Goal: Task Accomplishment & Management: Complete application form

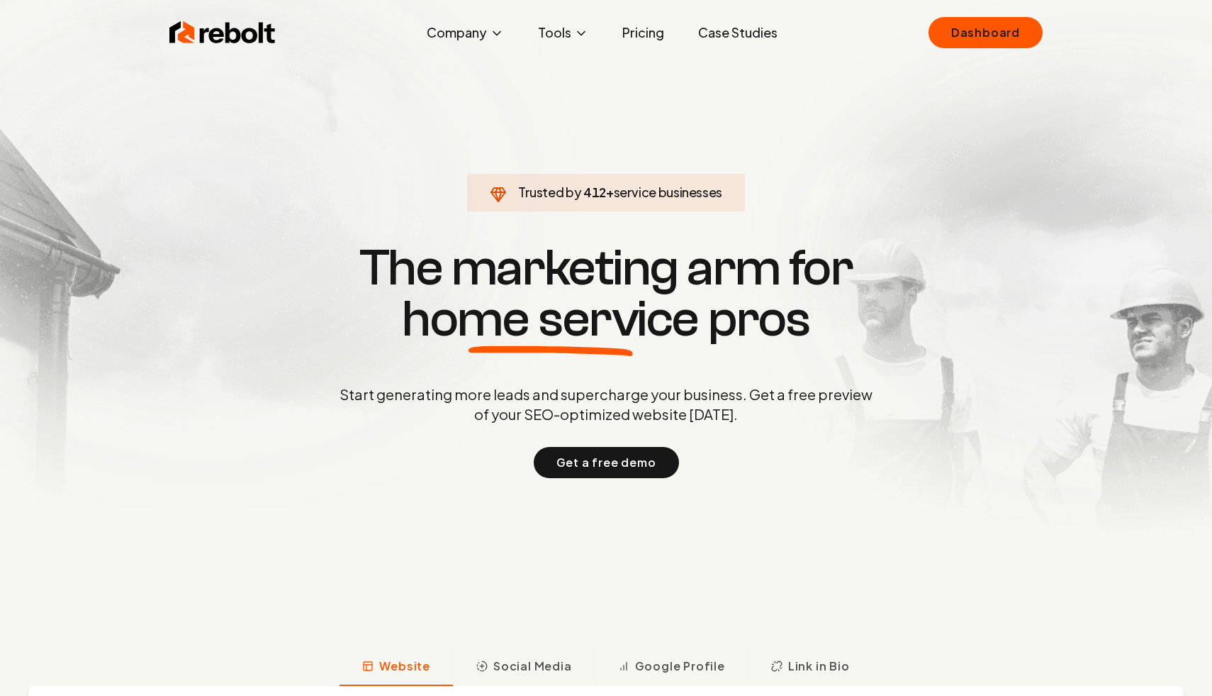
click at [993, 35] on link "Dashboard" at bounding box center [986, 32] width 114 height 31
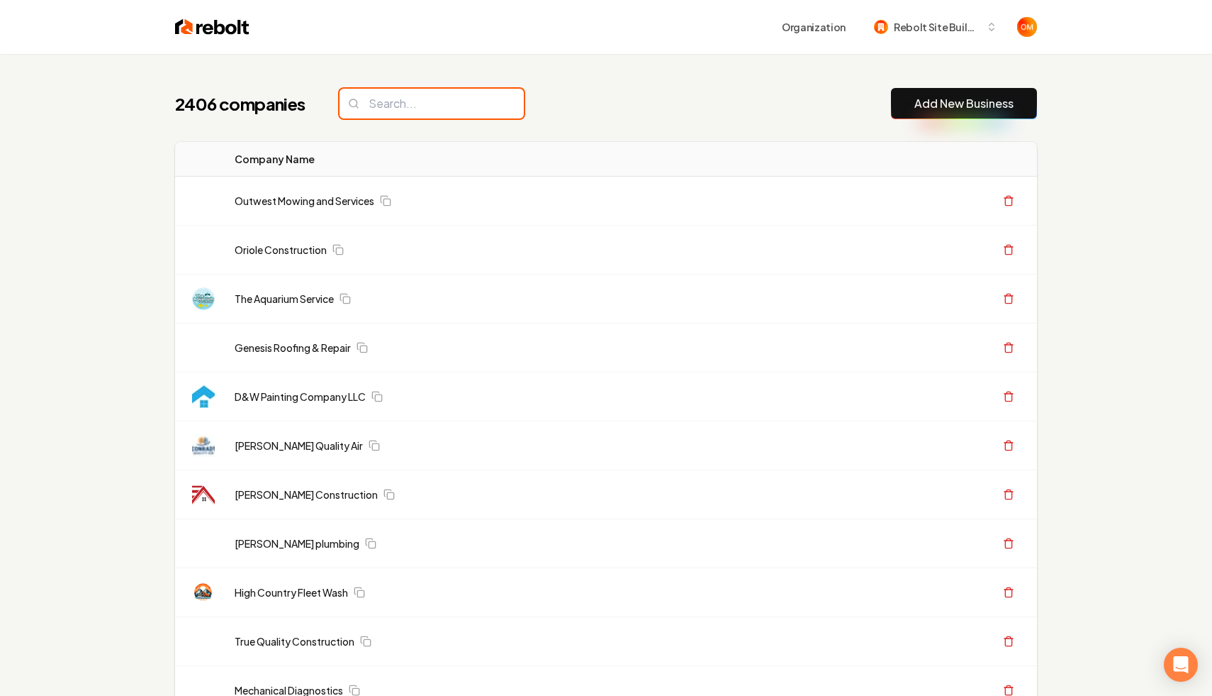
click at [412, 106] on input "search" at bounding box center [432, 104] width 184 height 30
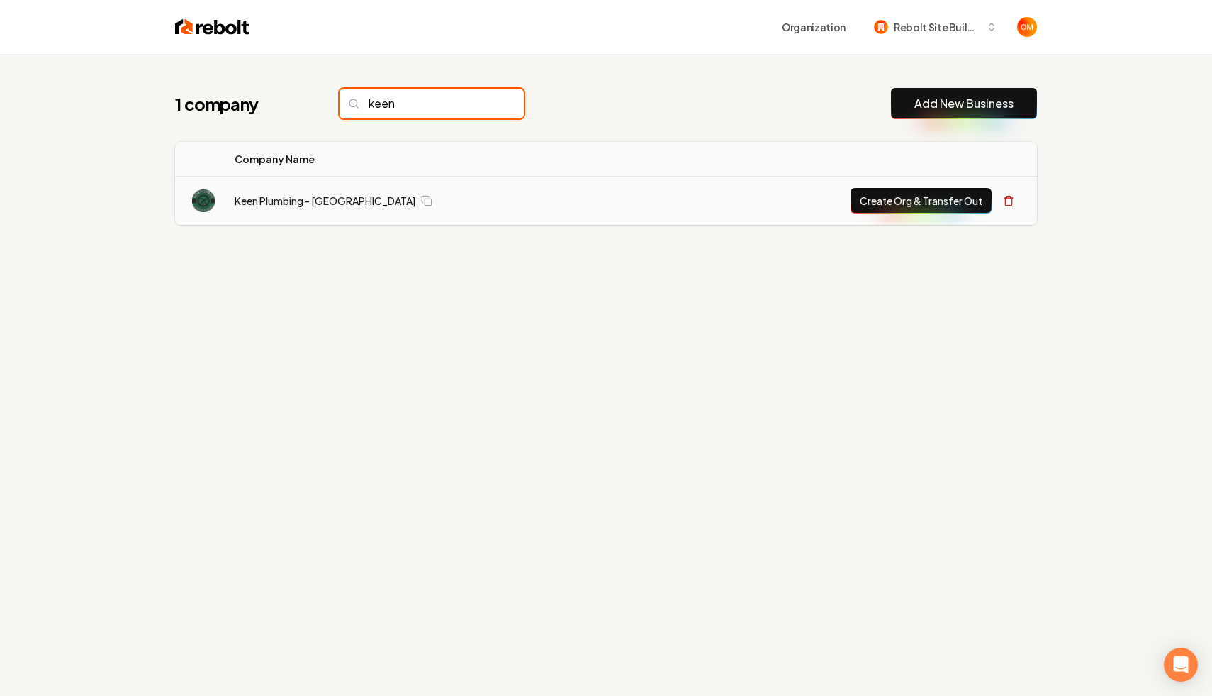
type input "keen"
click at [880, 203] on button "Create Org & Transfer Out" at bounding box center [921, 201] width 141 height 26
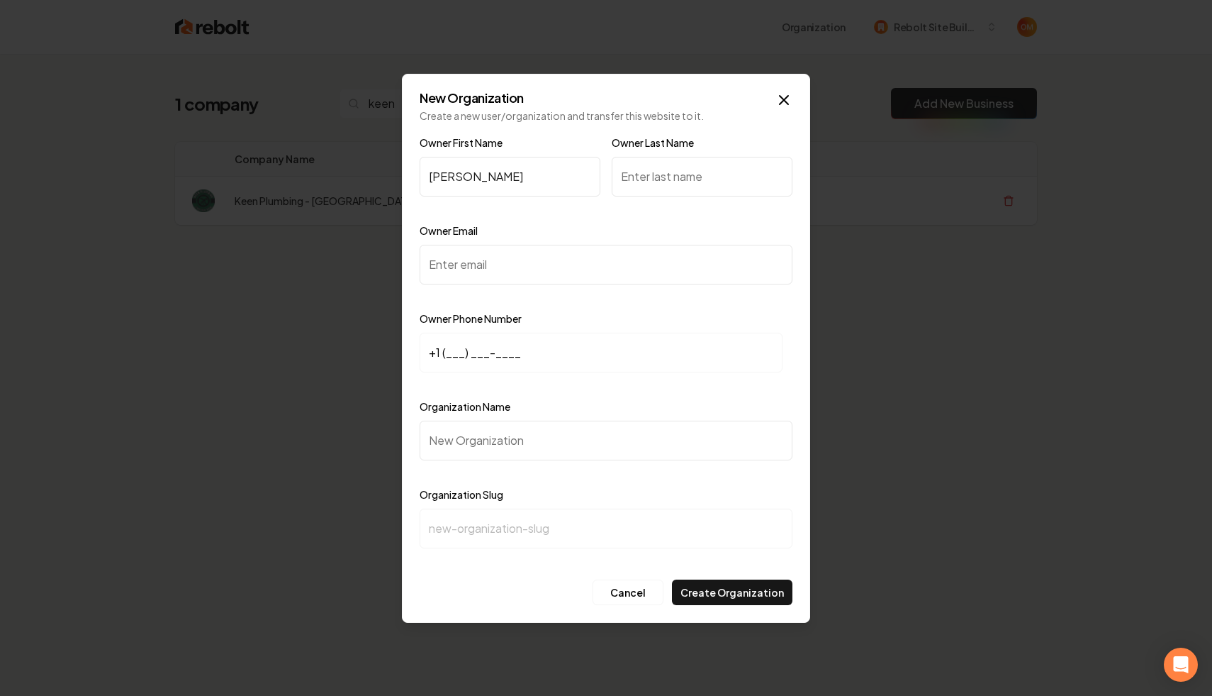
type input "[PERSON_NAME]"
click at [498, 250] on input "Owner Email" at bounding box center [606, 265] width 373 height 40
paste input "[EMAIL_ADDRESS][DOMAIN_NAME]"
type input "[EMAIL_ADDRESS][DOMAIN_NAME]"
click at [449, 355] on input "+1 (___) ___-____" at bounding box center [601, 353] width 363 height 40
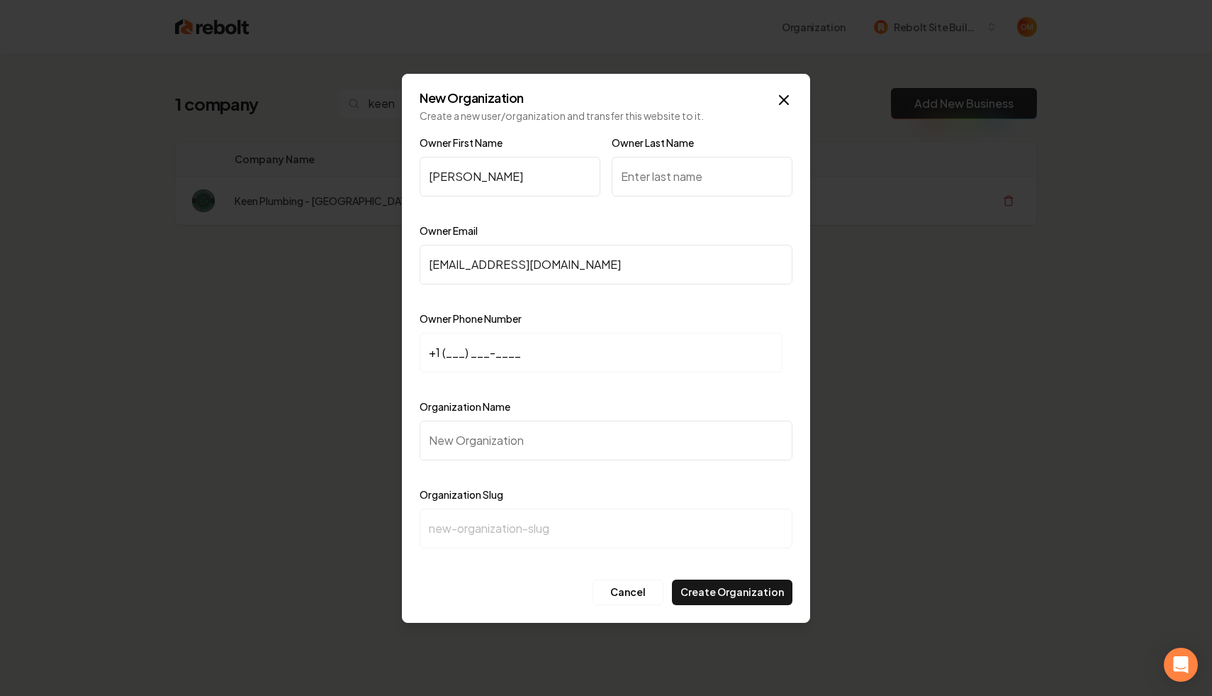
paste input "760) 559-6626"
type input "[PHONE_NUMBER]"
click at [453, 436] on input "Organization Name" at bounding box center [606, 440] width 373 height 40
type input "K"
type input "k"
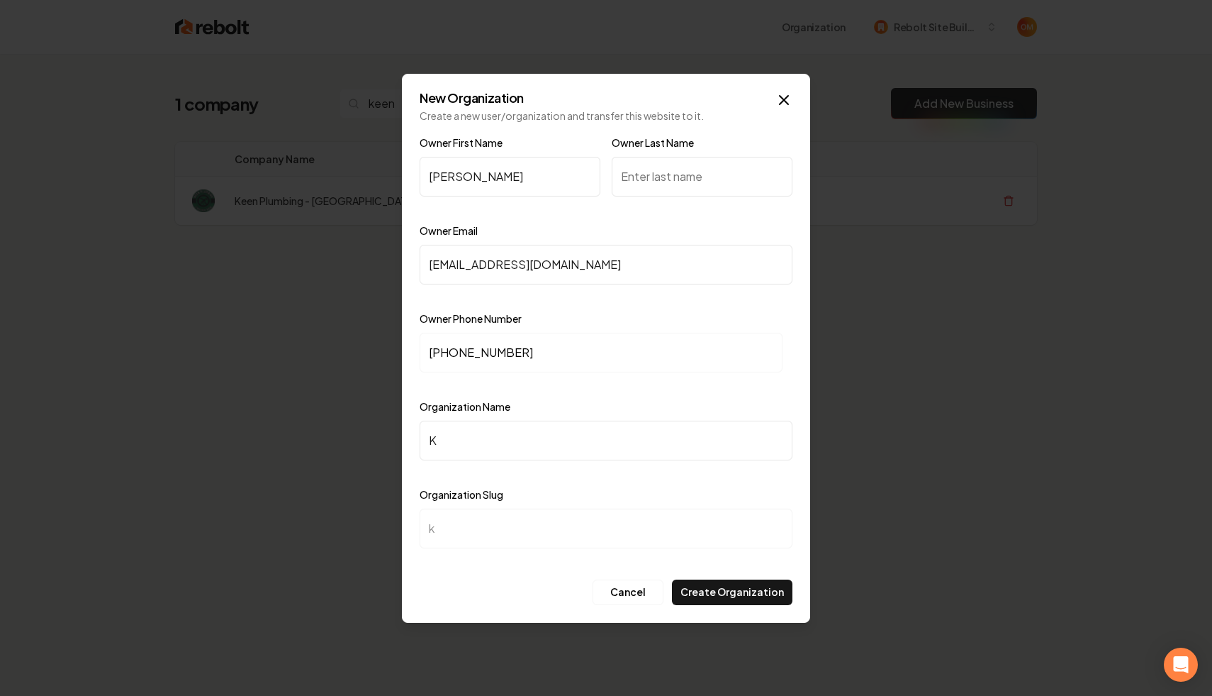
type input "Ke"
type input "ke"
type input "Kee"
type input "kee"
type input "Keen"
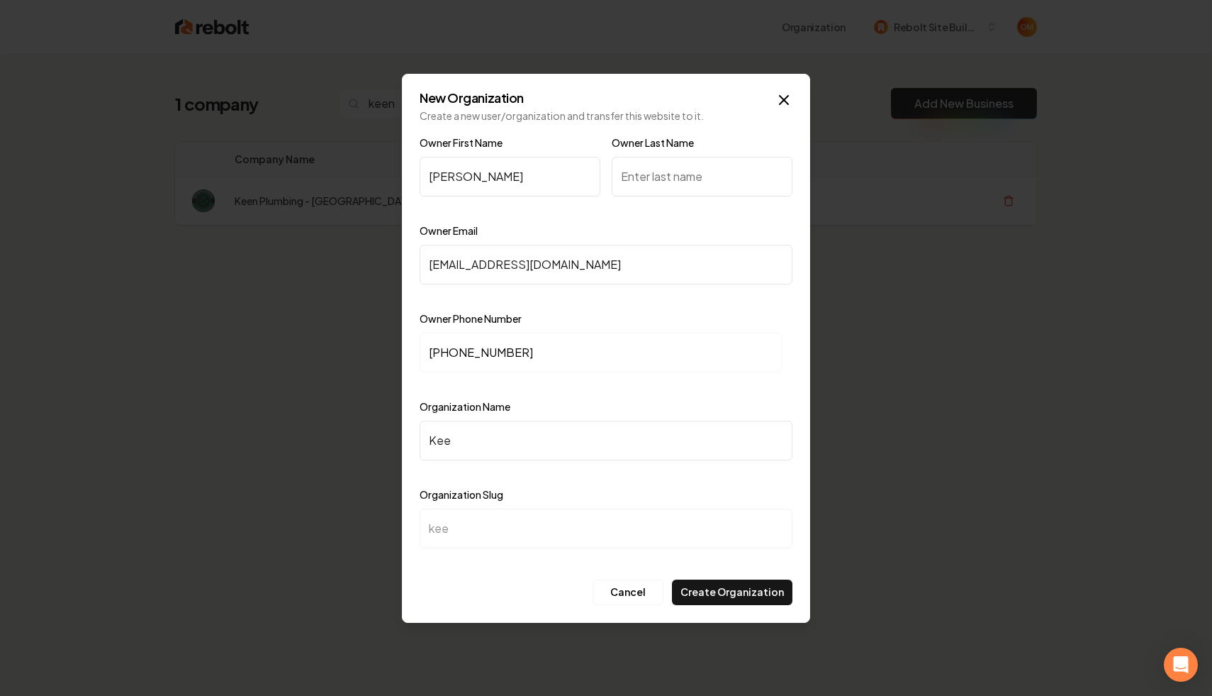
type input "keen"
type input "Keen P"
type input "keen-p"
type input "Keen Pl"
type input "keen-pl"
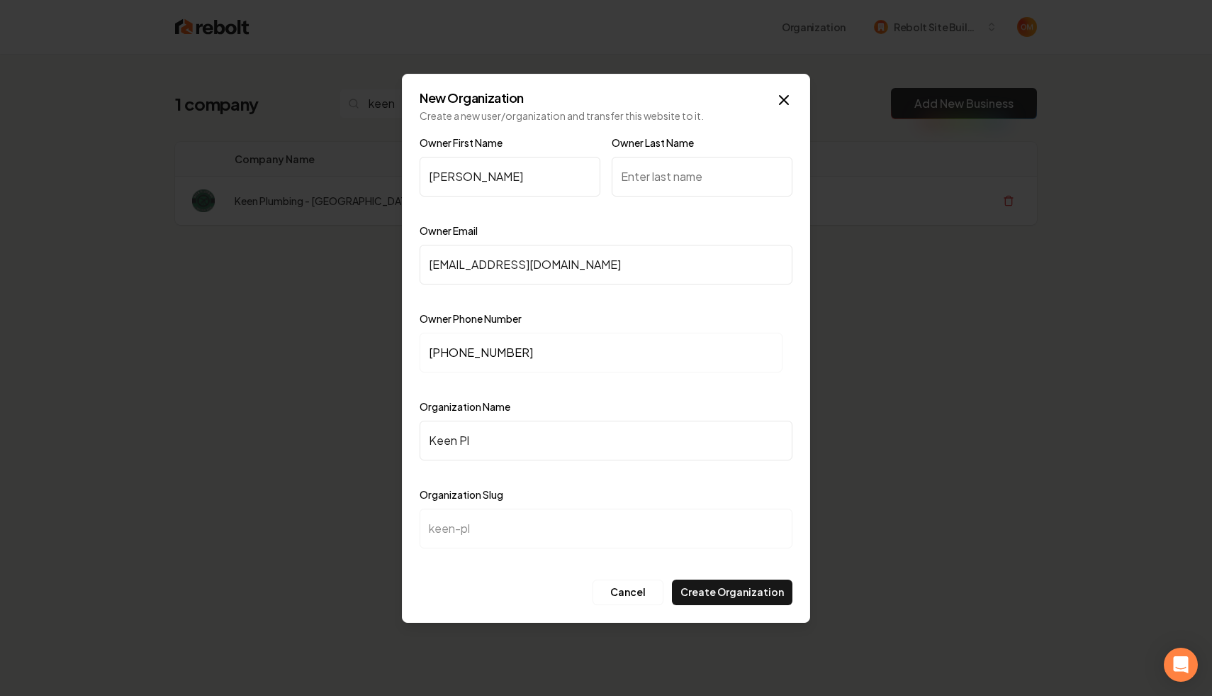
type input "Keen Plu"
type input "keen-plu"
type input "Keen Plum"
type input "keen-plum"
type input "Keen Plumb"
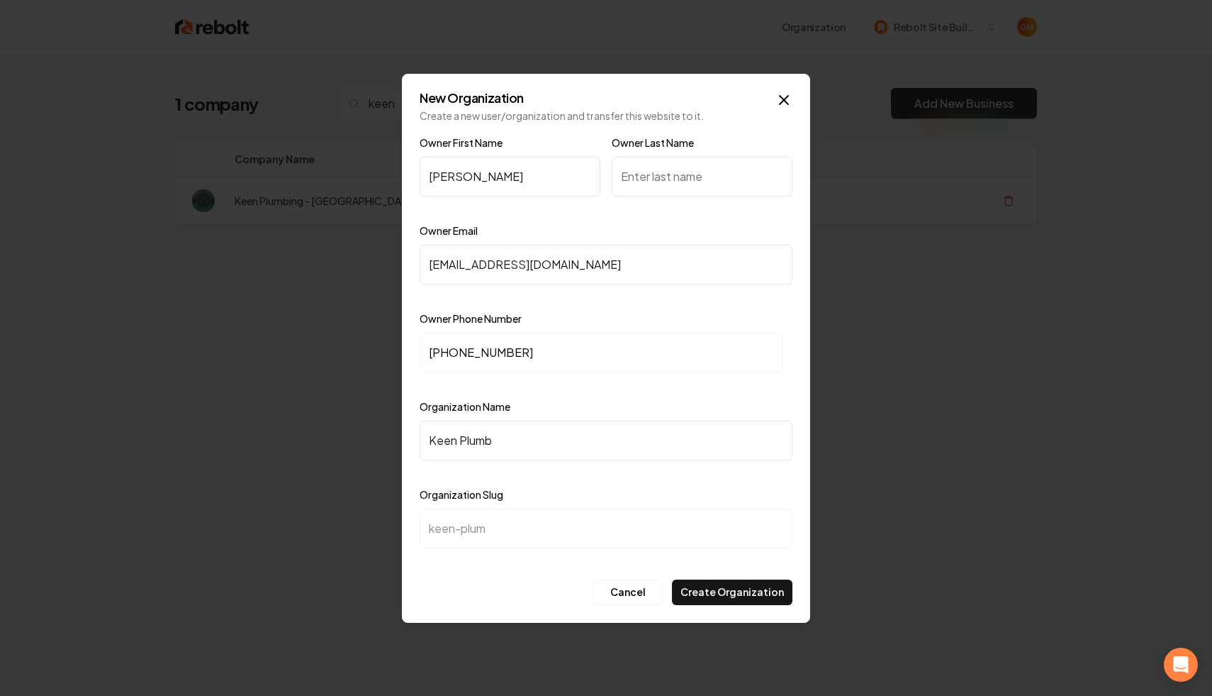
type input "[PERSON_NAME]"
type input "Keen Plumbi"
type input "keen-plumbi"
type input "Keen Plumbin"
type input "keen-plumbin"
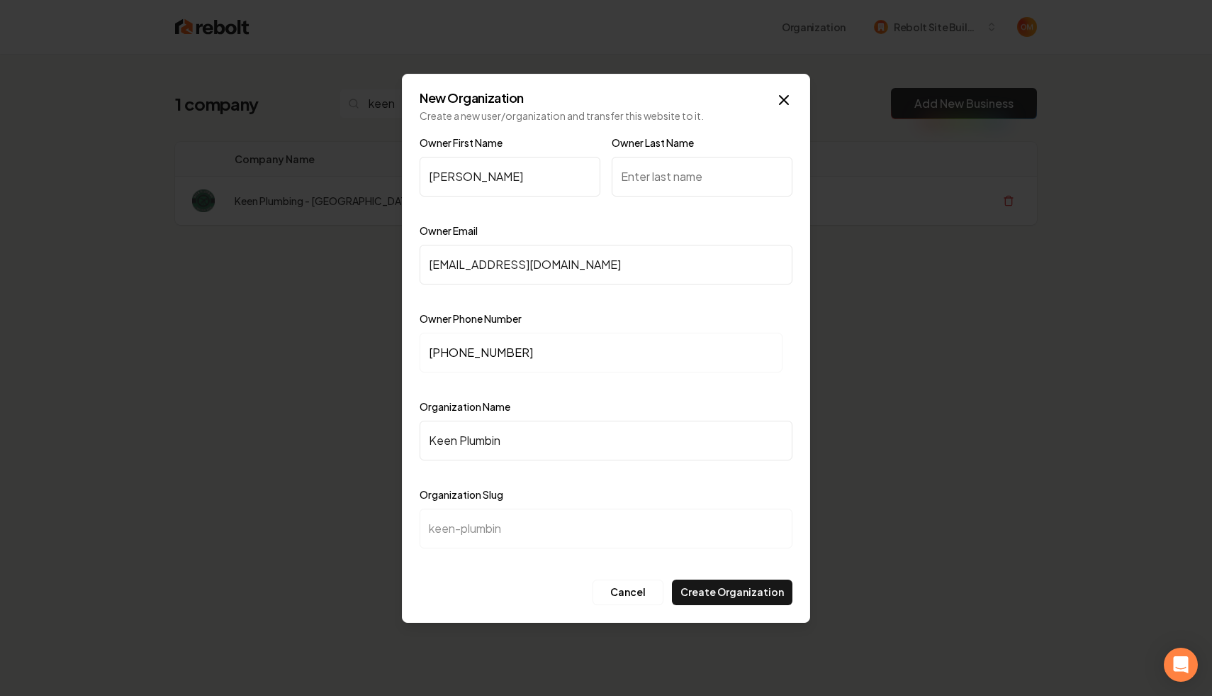
type input "Keen Plumbing"
type input "keen-plumbing"
type input "Keen Plumbing _"
type input "keen-plumbing-"
type input "Keen Plumbing _ W"
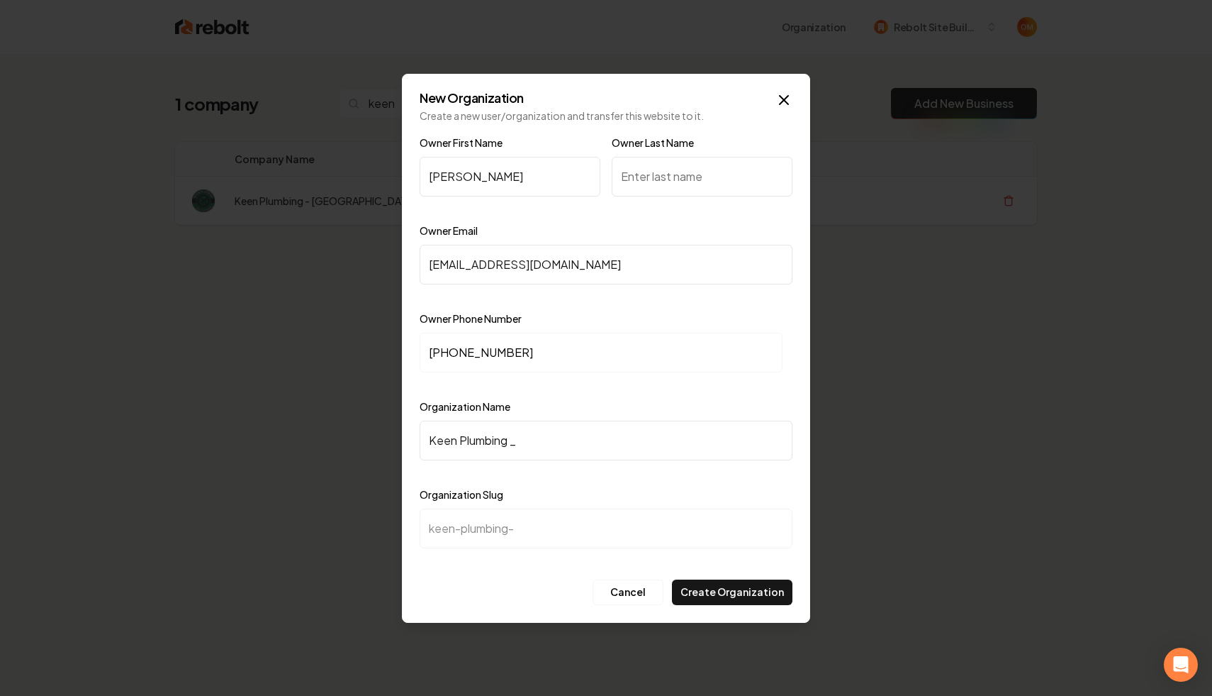
type input "keen-plumbing-w"
type input "Keen Plumbing _"
type input "keen-plumbing-"
type input "Keen Plumbing"
type input "keen-plumbing"
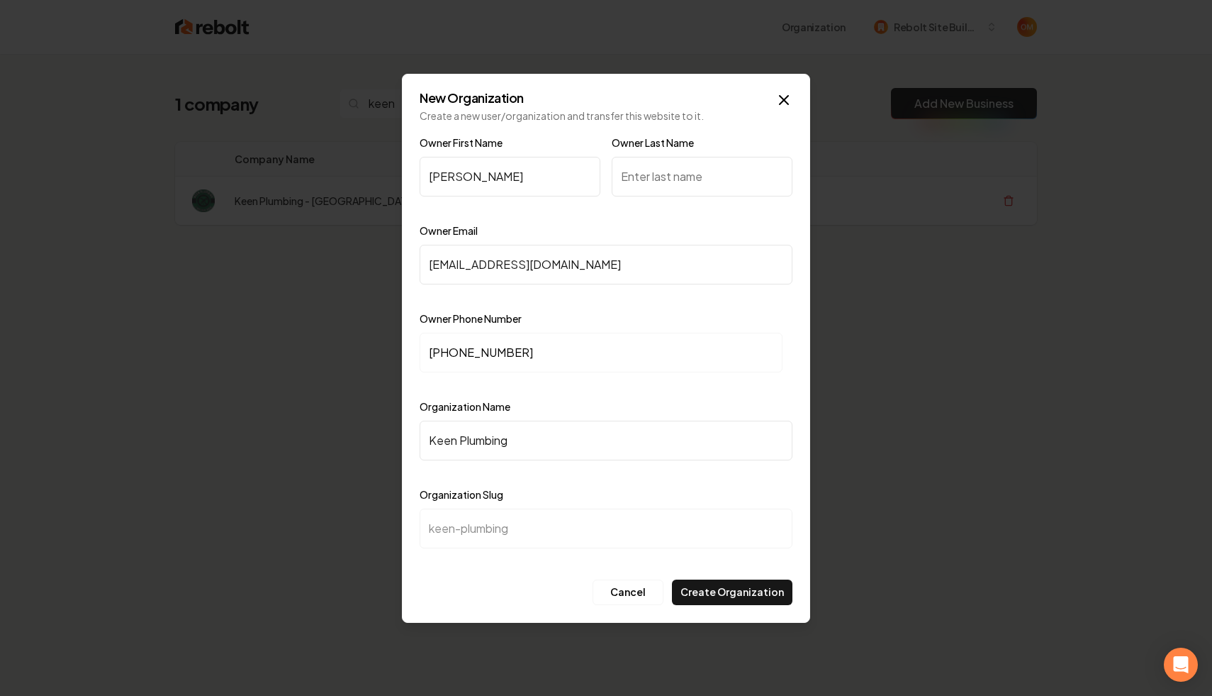
type input "Keen Plumbing -"
type input "keen-plumbing-"
type input "Keen Plumbing - W"
type input "keen-plumbing-w"
type input "Keen Plumbing - Wi"
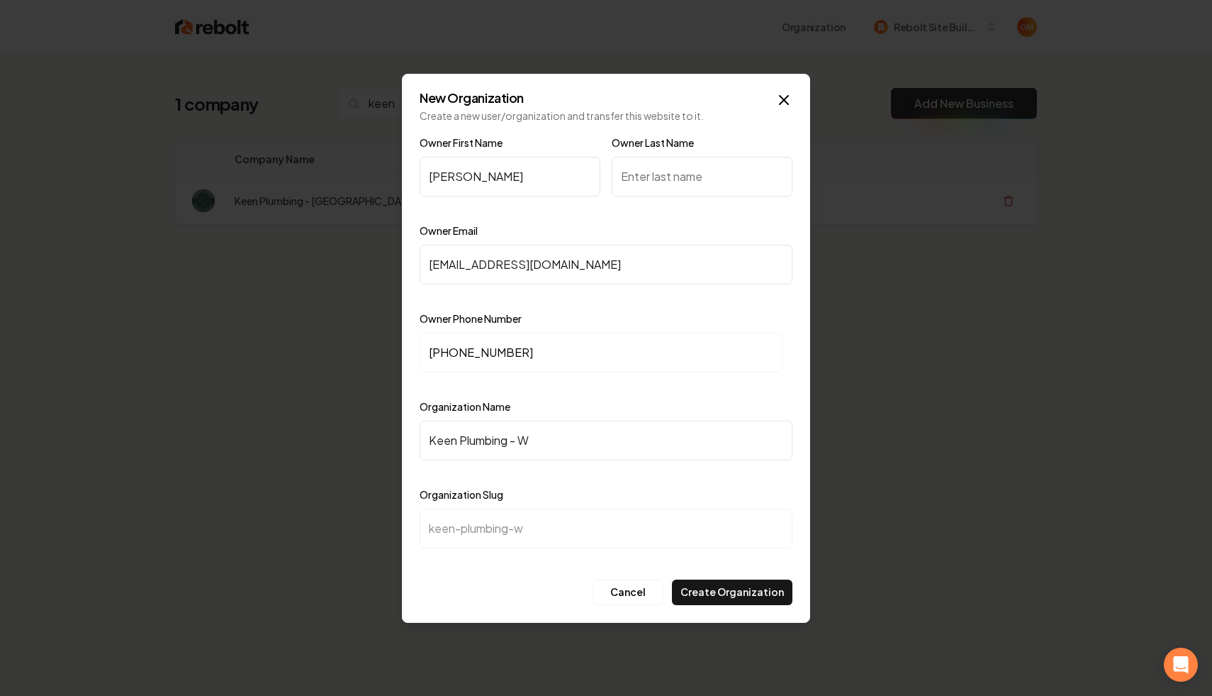
type input "keen-plumbing-wi"
type input "Keen Plumbing - Wit"
type input "keen-plumbing-wit"
type input "Keen Plumbing - With"
type input "keen-plumbing-with"
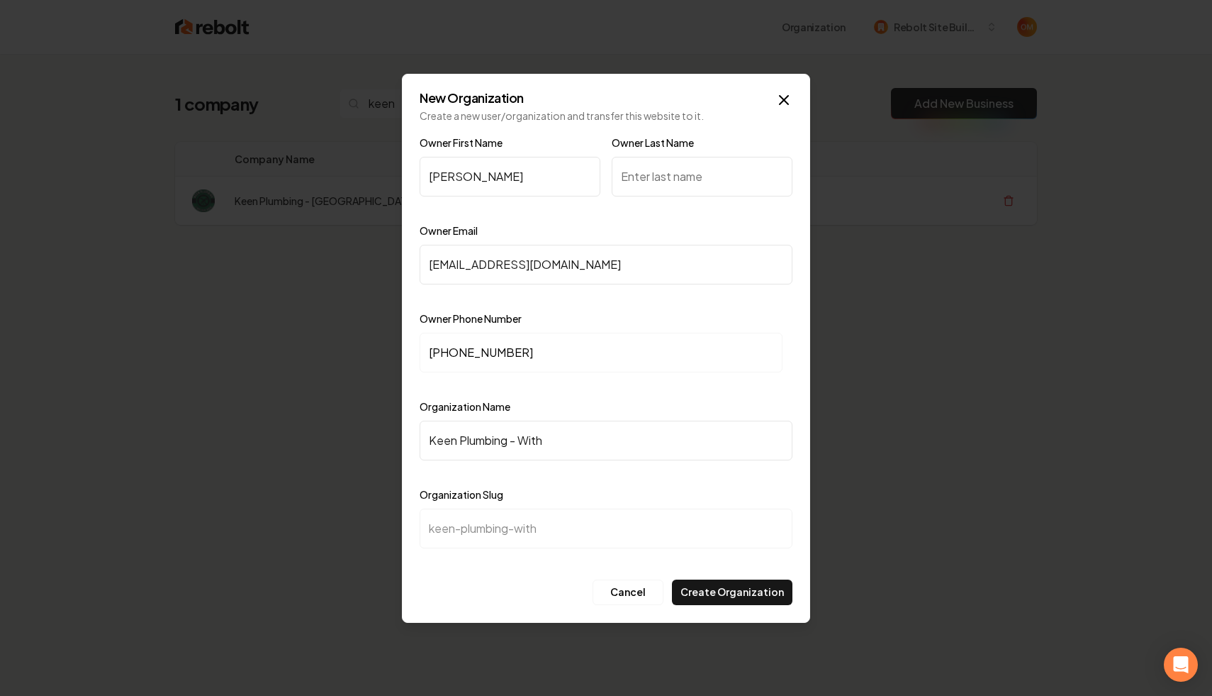
type input "Keen Plumbing - Wit"
type input "keen-plumbing-wit"
type input "Keen Plumbing - Wi"
type input "keen-plumbing-wi"
type input "Keen Plumbing - W"
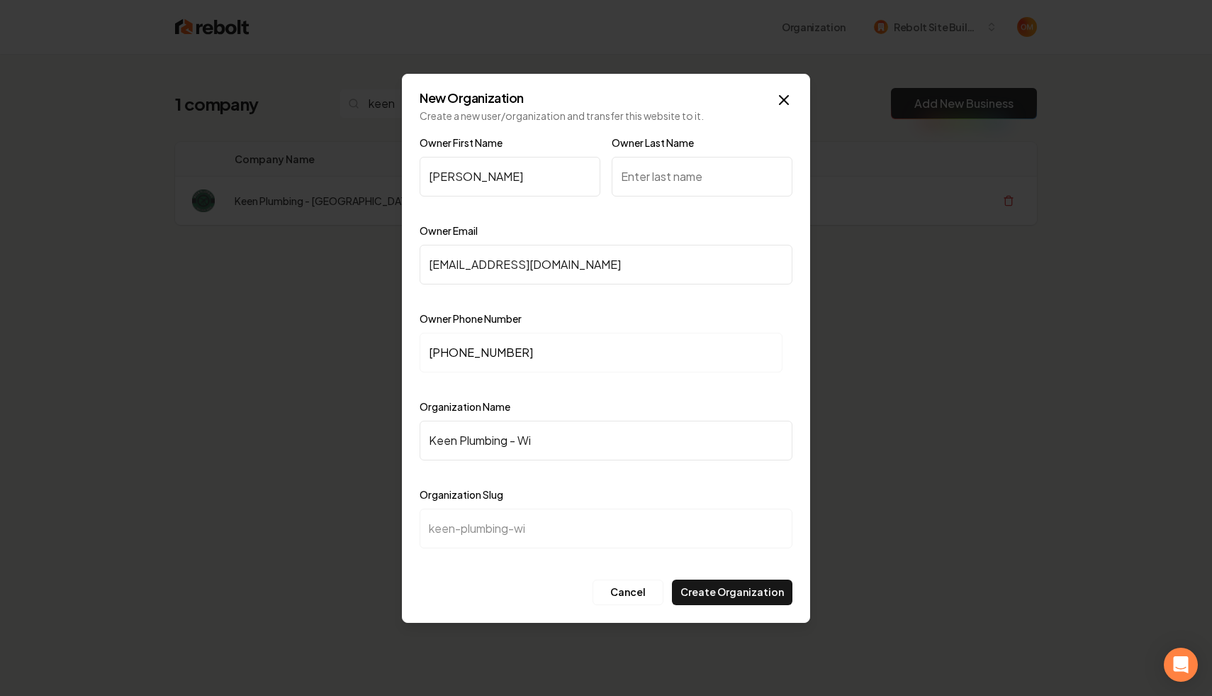
type input "keen-plumbing-w"
type input "Keen Plumbing - Wr"
type input "keen-plumbing-wr"
type input "Keen Plumbing - Wri"
type input "keen-plumbing-wri"
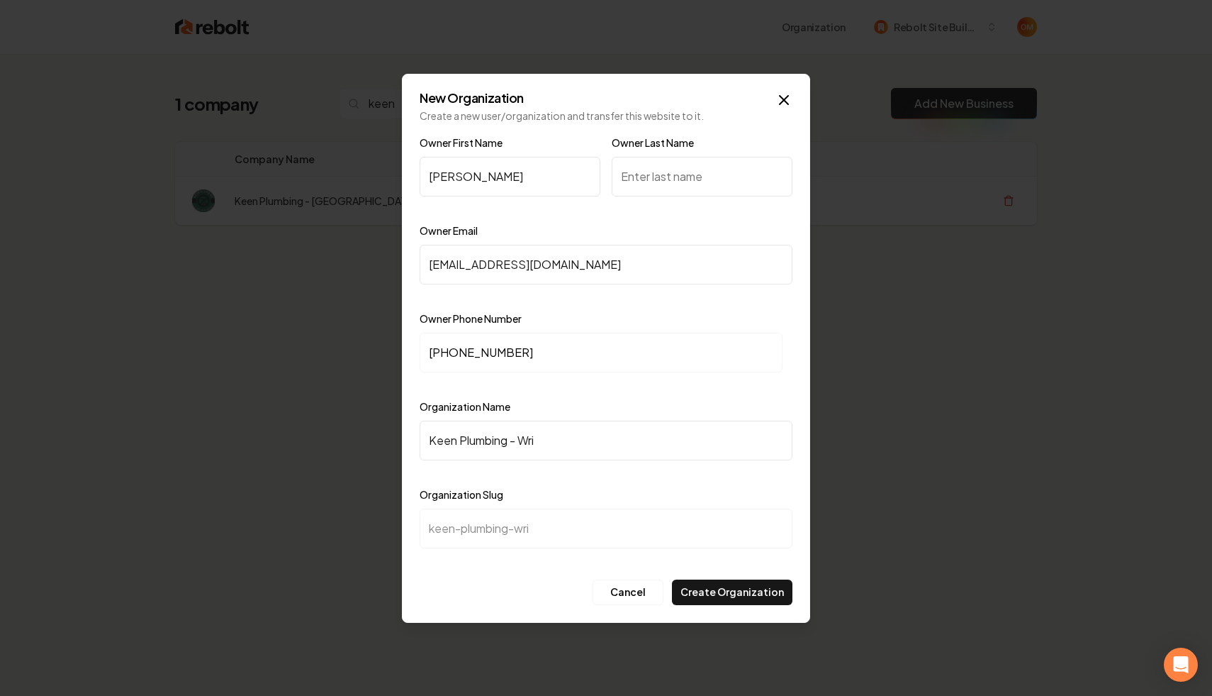
type input "Keen Plumbing - Wrih"
type input "keen-plumbing-wrih"
type input "Keen Plumbing - Wri"
type input "keen-plumbing-wri"
type input "Keen Plumbing - Wr"
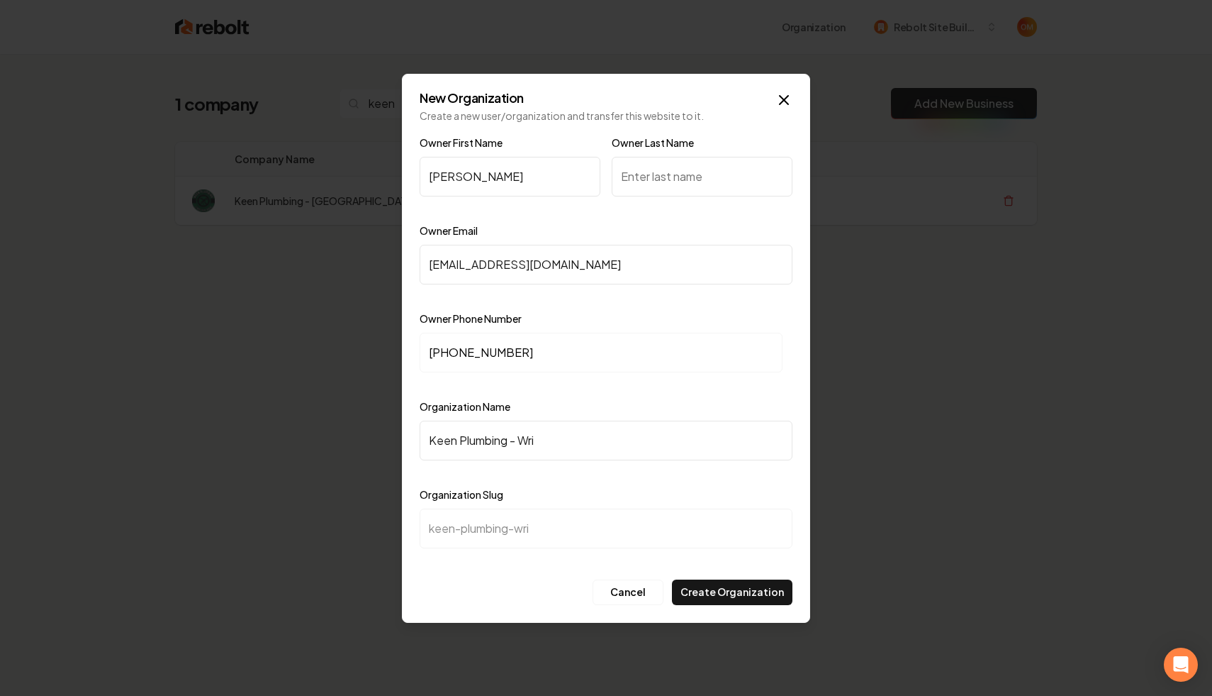
type input "keen-plumbing-wr"
type input "Keen Plumbing - Wri"
type input "keen-plumbing-wri"
type input "Keen Plumbing - [GEOGRAPHIC_DATA]"
type input "keen-plumbing-wrig"
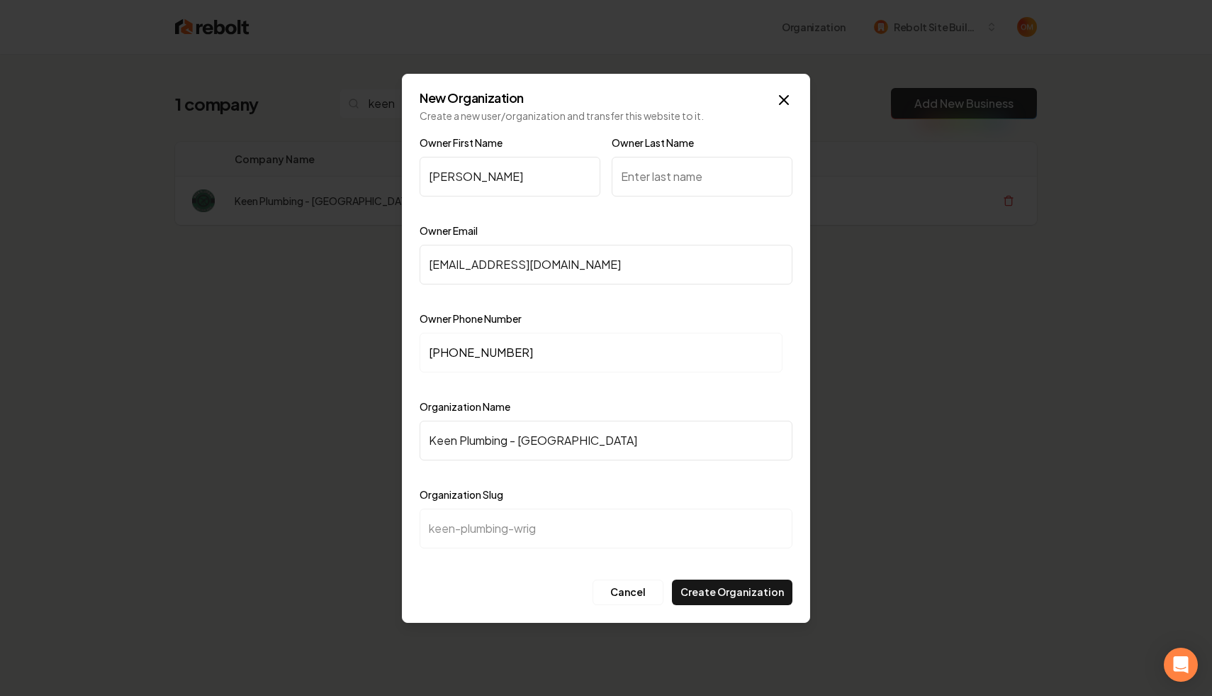
type input "Keen Plumbing - [GEOGRAPHIC_DATA]"
type input "keen-plumbing-wrigh"
type input "Keen Plumbing - [PERSON_NAME]"
type input "keen-plumbing-[PERSON_NAME]"
type input "Keen Plumbing - Wrightw"
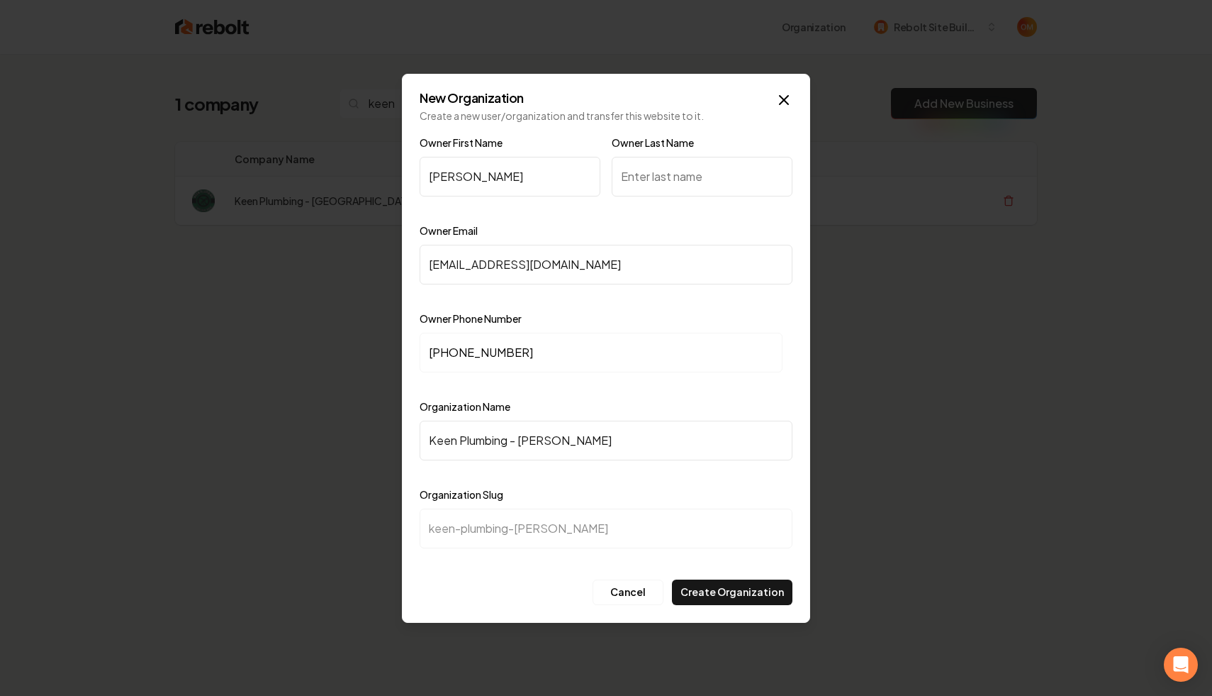
type input "keen-plumbing-wrightw"
type input "Keen Plumbing - [GEOGRAPHIC_DATA]"
type input "keen-plumbing-wrightwo"
type input "Keen Plumbing - [GEOGRAPHIC_DATA]"
type input "keen-plumbing-wrightwoo"
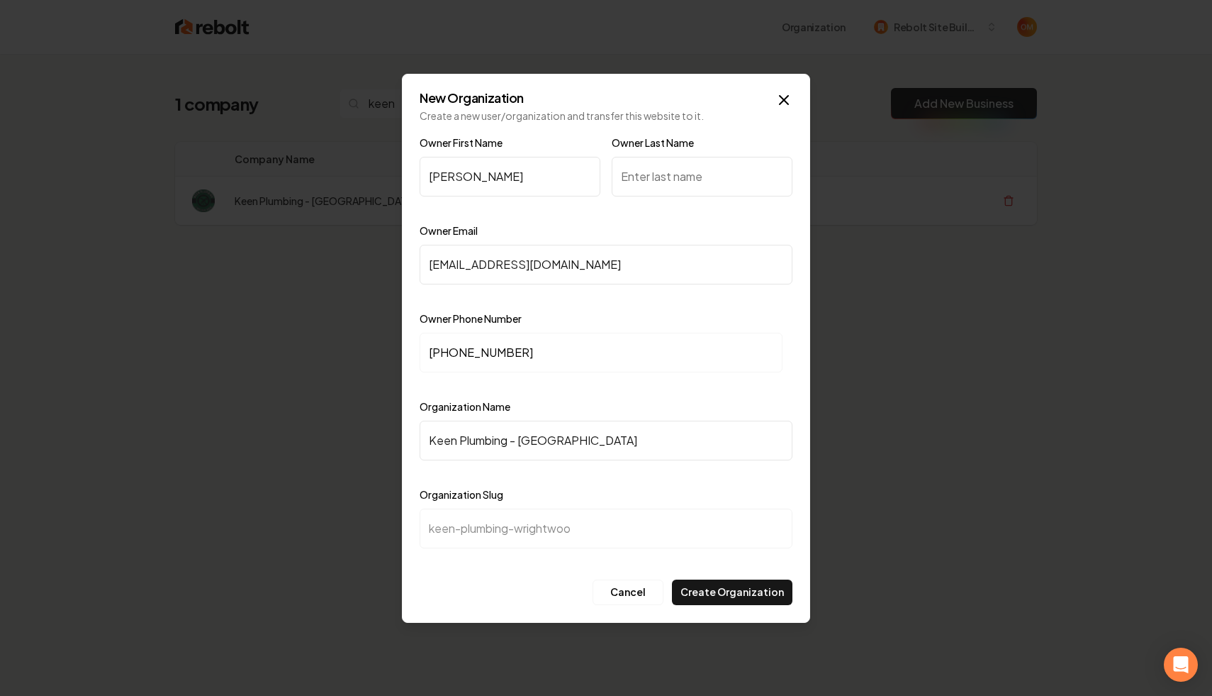
type input "Keen Plumbing - [GEOGRAPHIC_DATA]"
type input "keen-plumbing-wrightwood"
type input "Keen Plumbing - [GEOGRAPHIC_DATA]"
click at [632, 407] on div "Organization Name Keen Plumbing - [GEOGRAPHIC_DATA]" at bounding box center [606, 439] width 373 height 82
